Goal: Transaction & Acquisition: Book appointment/travel/reservation

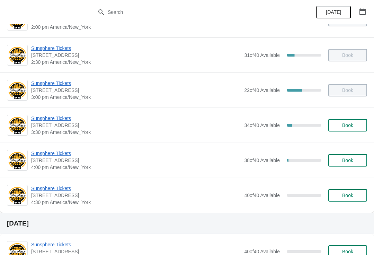
scroll to position [272, 0]
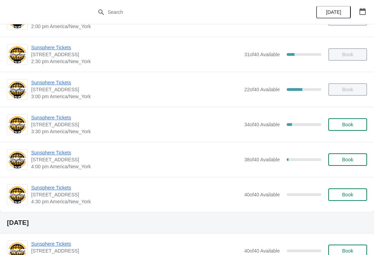
click at [67, 153] on span "Sunsphere Tickets" at bounding box center [136, 152] width 210 height 7
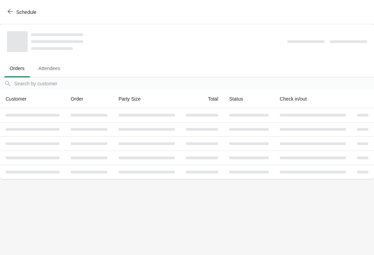
scroll to position [0, 0]
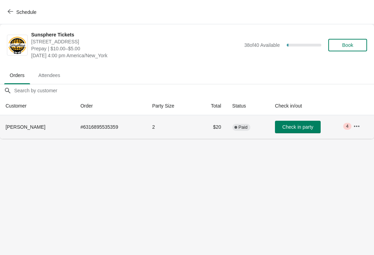
click at [302, 119] on td "Check in party" at bounding box center [309, 127] width 78 height 24
click at [319, 122] on button "Check in party" at bounding box center [298, 127] width 46 height 12
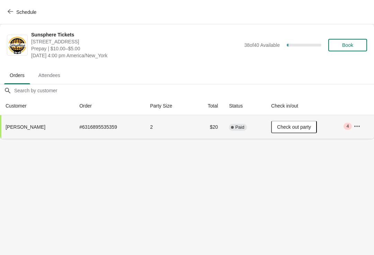
click at [27, 17] on button "Schedule" at bounding box center [22, 12] width 38 height 12
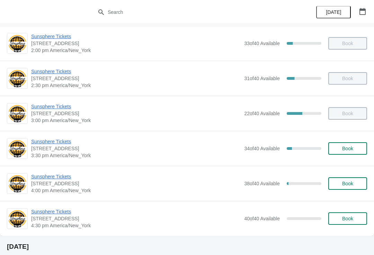
scroll to position [248, 0]
click at [339, 151] on span "Book" at bounding box center [348, 149] width 26 height 6
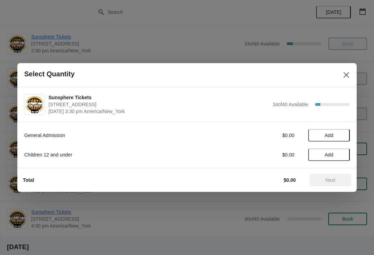
click at [343, 135] on span "Add" at bounding box center [329, 135] width 29 height 6
click at [340, 138] on icon at bounding box center [341, 135] width 7 height 7
click at [342, 135] on icon at bounding box center [341, 135] width 2 height 2
click at [333, 180] on span "Next" at bounding box center [331, 180] width 10 height 6
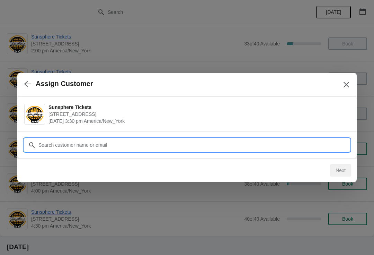
click at [297, 146] on input "Customer" at bounding box center [194, 145] width 312 height 12
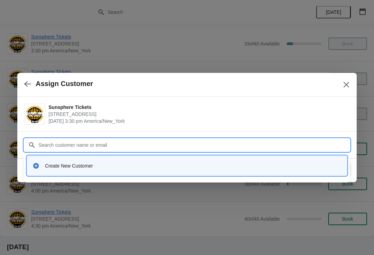
click at [102, 149] on input "Customer" at bounding box center [194, 145] width 312 height 12
click at [104, 165] on div "Create New Customer" at bounding box center [193, 165] width 297 height 7
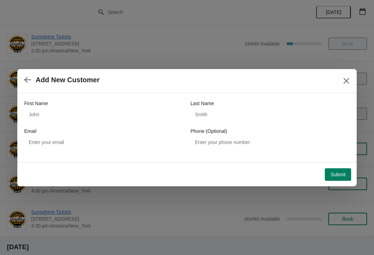
click at [77, 124] on div "First Name Last Name Email Phone (Optional)" at bounding box center [187, 124] width 326 height 49
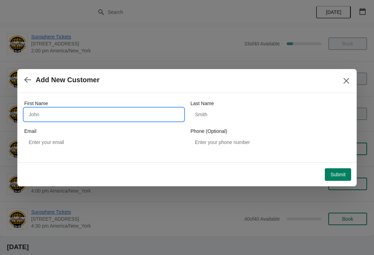
click at [61, 120] on input "First Name" at bounding box center [103, 114] width 159 height 12
type input "W"
click at [339, 162] on div "First Name W Last Name Email Phone (Optional)" at bounding box center [187, 127] width 340 height 69
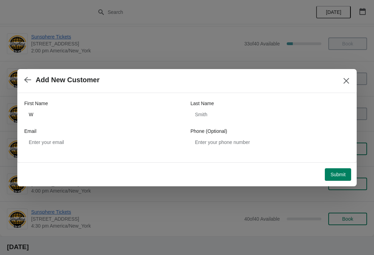
click at [349, 84] on icon "Close" at bounding box center [346, 80] width 7 height 7
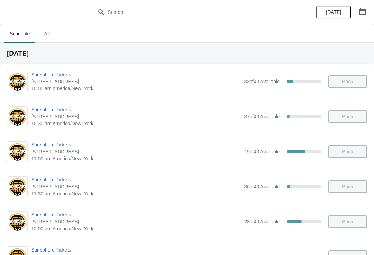
scroll to position [0, 0]
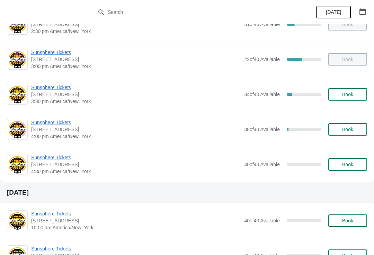
scroll to position [306, 0]
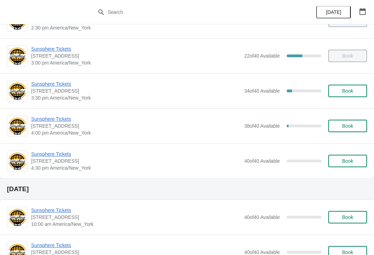
click at [346, 116] on div "Sunsphere Tickets 810 Clinch Avenue, Knoxville, TN, USA 4:00 pm America/New_Yor…" at bounding box center [199, 125] width 336 height 21
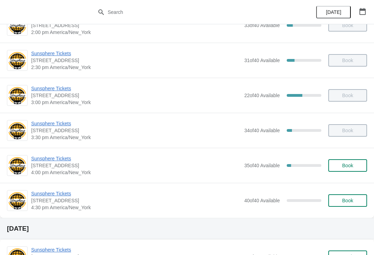
scroll to position [278, 0]
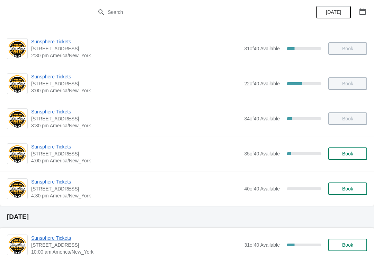
click at [341, 156] on span "Book" at bounding box center [348, 154] width 26 height 6
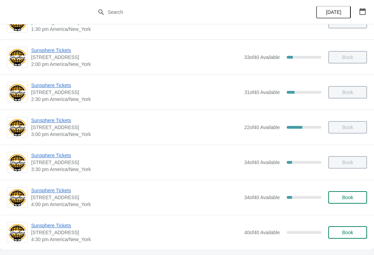
scroll to position [277, 0]
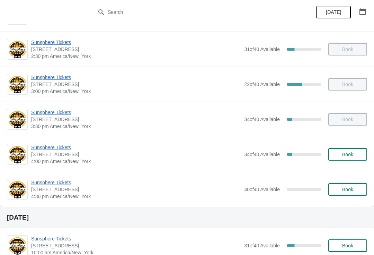
click at [355, 145] on div "Sunsphere Tickets [STREET_ADDRESS] 4:00 pm [GEOGRAPHIC_DATA]/New_York 34 of 40 …" at bounding box center [199, 154] width 336 height 21
click at [354, 156] on span "Book" at bounding box center [348, 154] width 26 height 6
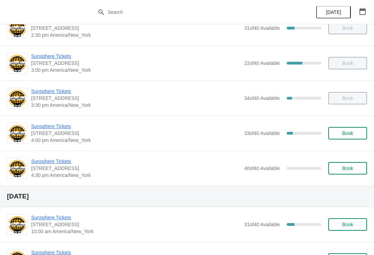
scroll to position [306, 0]
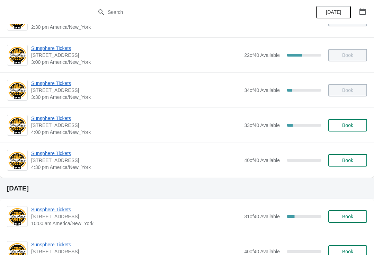
click at [348, 131] on button "Book" at bounding box center [348, 125] width 39 height 12
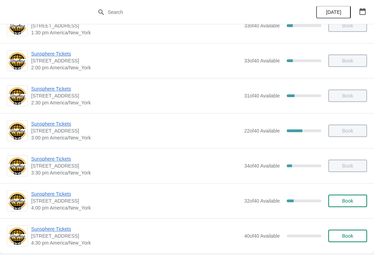
scroll to position [277, 0]
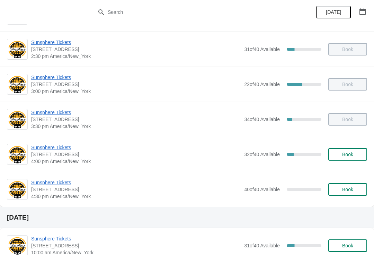
click at [343, 151] on span "Book" at bounding box center [347, 154] width 11 height 6
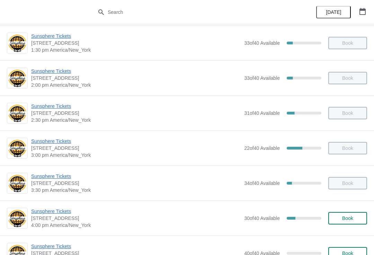
scroll to position [273, 0]
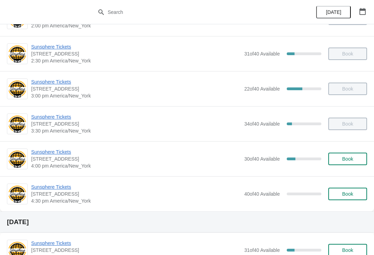
click at [60, 147] on div "Sunsphere Tickets [STREET_ADDRESS] 4:00 pm [GEOGRAPHIC_DATA]/New_York 30 of 40 …" at bounding box center [187, 158] width 374 height 35
click at [357, 162] on button "Book" at bounding box center [348, 159] width 39 height 12
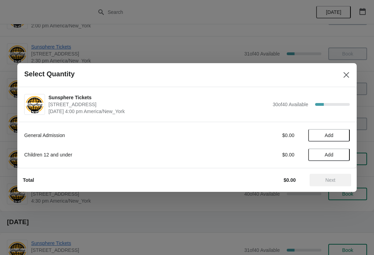
click at [344, 137] on span "Add" at bounding box center [329, 135] width 29 height 6
click at [342, 134] on icon at bounding box center [341, 135] width 7 height 7
click at [333, 178] on span "Next" at bounding box center [331, 180] width 10 height 6
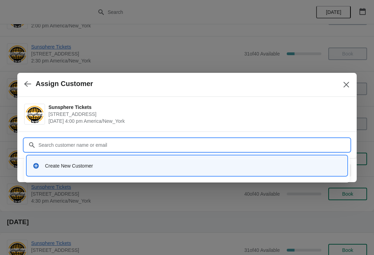
click at [118, 167] on div "Create New Customer" at bounding box center [193, 165] width 297 height 7
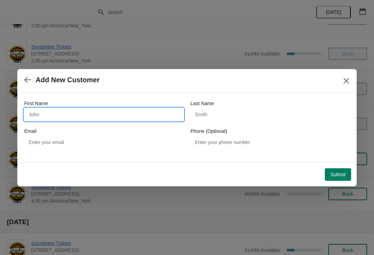
click at [108, 117] on input "First Name" at bounding box center [103, 114] width 159 height 12
type input "W"
click at [338, 165] on div "Submit" at bounding box center [185, 172] width 331 height 15
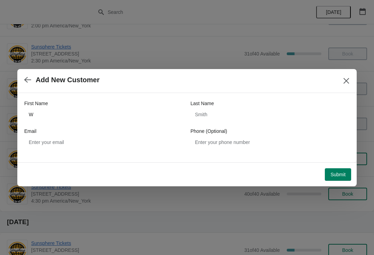
click at [337, 176] on span "Submit" at bounding box center [338, 175] width 15 height 6
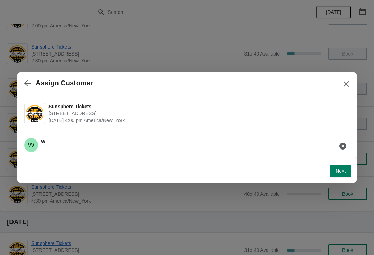
click at [340, 165] on button "Next" at bounding box center [340, 171] width 21 height 12
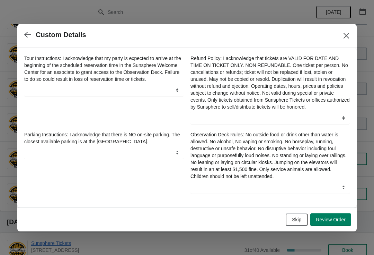
click at [300, 220] on span "Skip" at bounding box center [296, 220] width 9 height 6
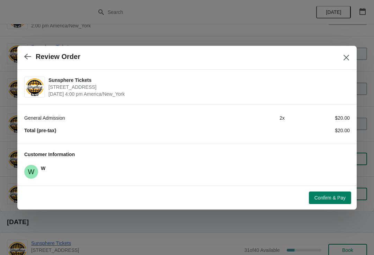
click at [326, 192] on button "Confirm & Pay" at bounding box center [330, 197] width 42 height 12
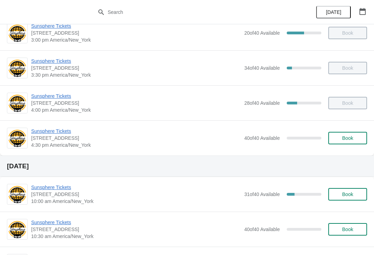
scroll to position [327, 0]
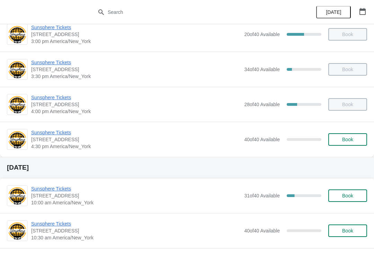
click at [353, 143] on button "Book" at bounding box center [348, 139] width 39 height 12
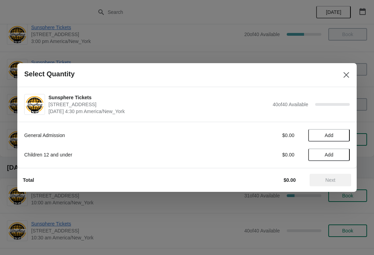
click at [336, 138] on button "Add" at bounding box center [330, 135] width 42 height 12
click at [331, 171] on div "Total $10.00 Next" at bounding box center [184, 177] width 334 height 18
click at [336, 176] on button "Next" at bounding box center [331, 180] width 42 height 12
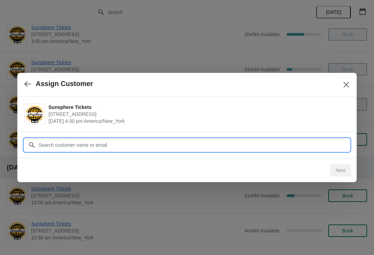
click at [298, 141] on input "Customer" at bounding box center [194, 145] width 312 height 12
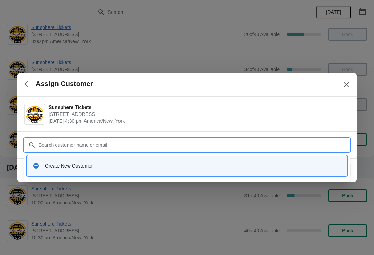
click at [154, 167] on div "Create New Customer" at bounding box center [193, 165] width 297 height 7
